Goal: Information Seeking & Learning: Learn about a topic

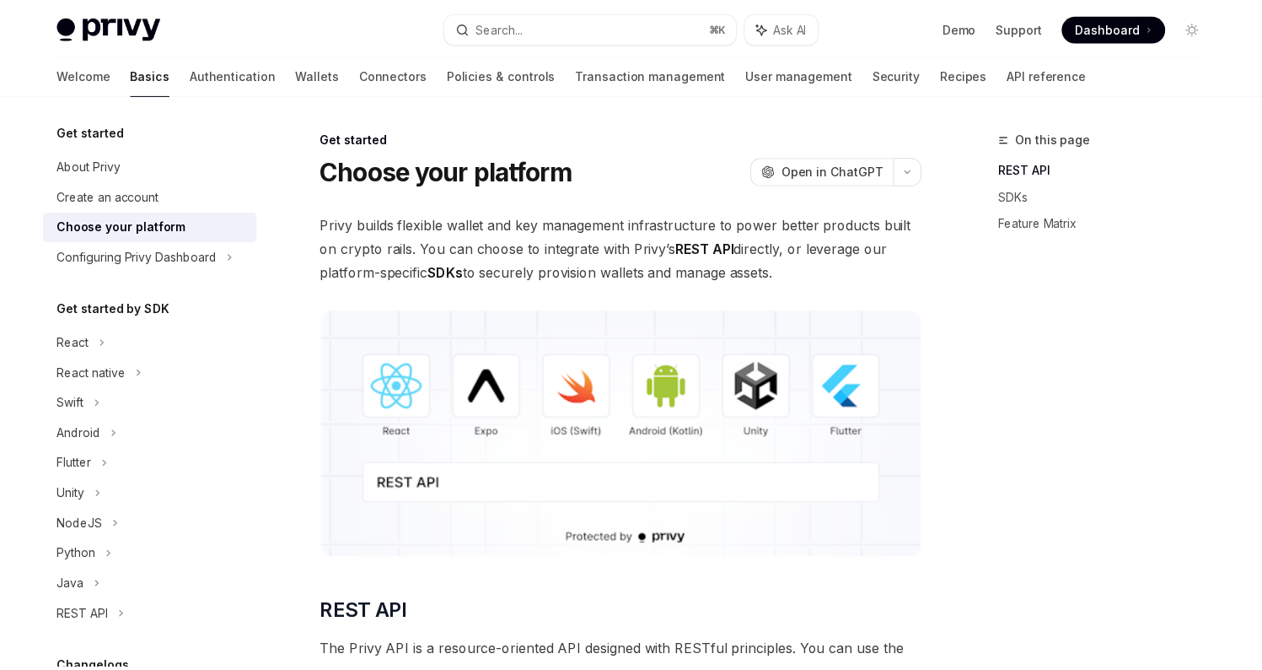
scroll to position [982, 0]
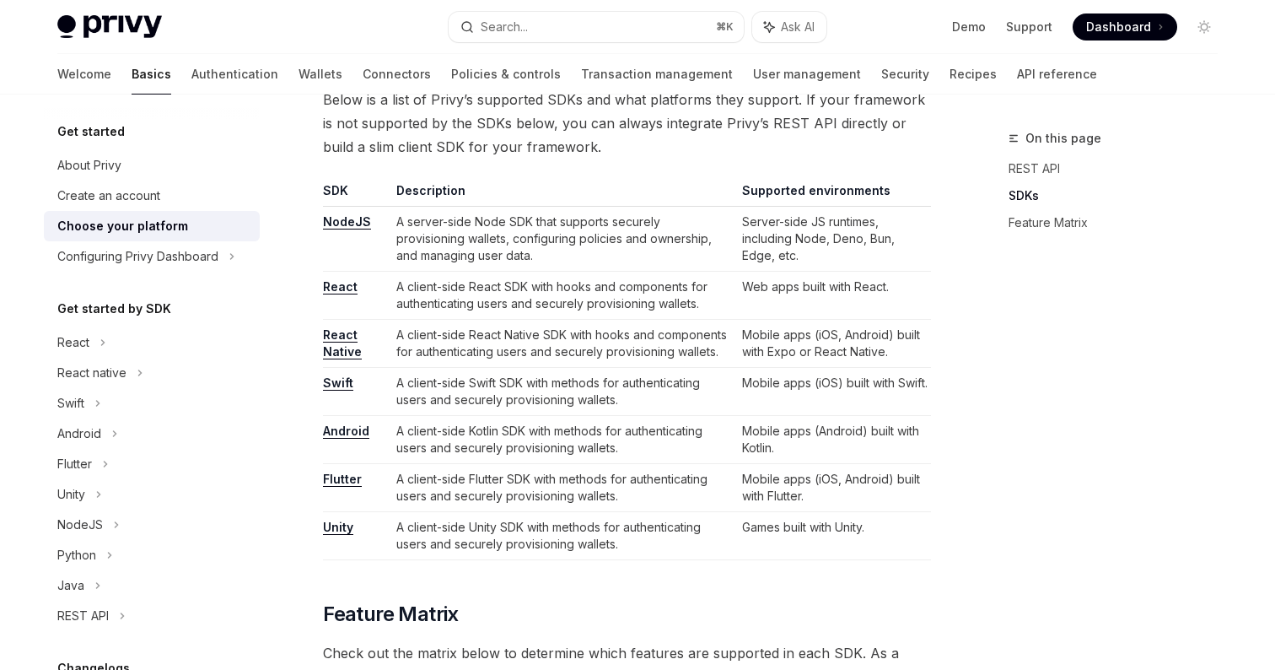
click at [469, 438] on td "A client-side Kotlin SDK with methods for authenticating users and securely pro…" at bounding box center [563, 440] width 346 height 48
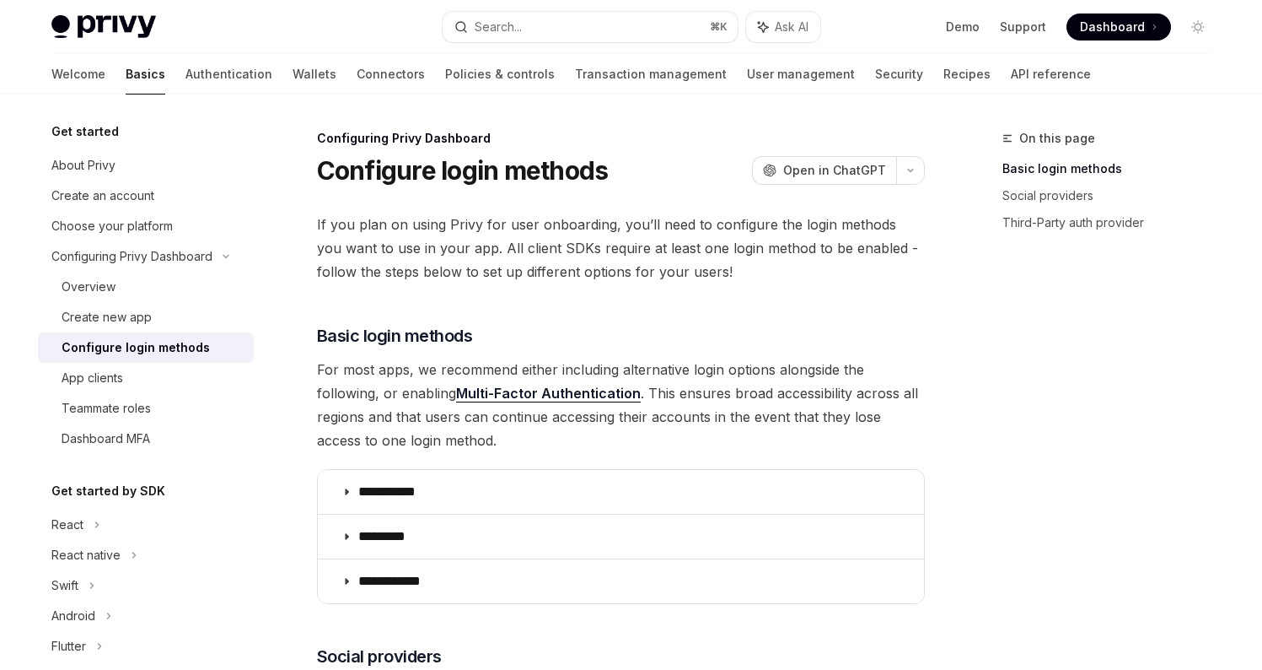
type textarea "*"
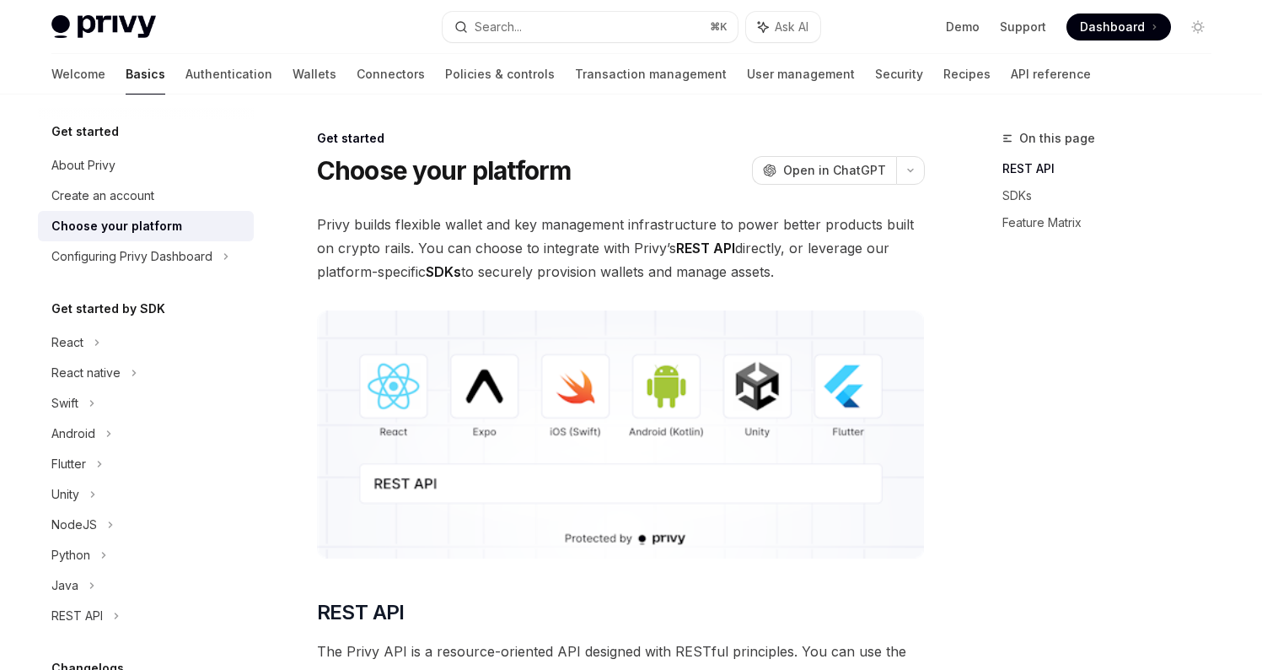
type textarea "*"
